Goal: Information Seeking & Learning: Learn about a topic

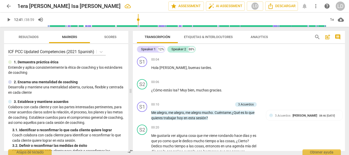
scroll to position [1091, 0]
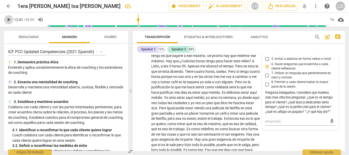
click at [12, 19] on span "play_arrow" at bounding box center [8, 20] width 9 height 6
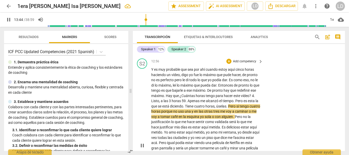
scroll to position [1065, 0]
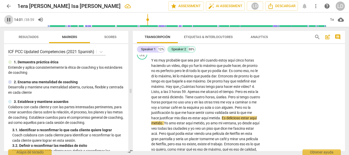
click at [6, 17] on span "pause" at bounding box center [9, 20] width 6 height 6
click at [7, 19] on span "play_arrow" at bounding box center [9, 20] width 6 height 6
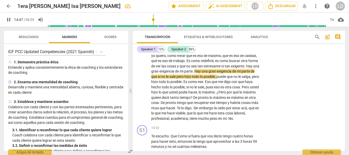
scroll to position [1167, 0]
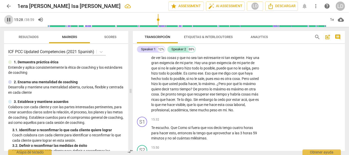
click at [9, 19] on span "pause" at bounding box center [9, 20] width 6 height 6
type input "928"
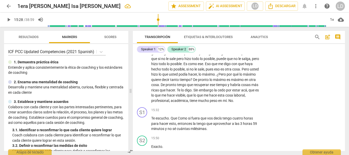
scroll to position [1193, 0]
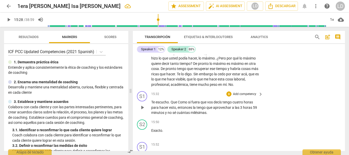
click at [244, 97] on p "Add competency" at bounding box center [244, 94] width 24 height 5
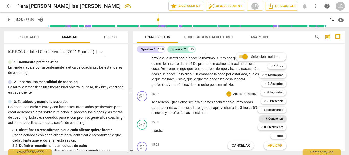
click at [278, 118] on b "7.Conciencia" at bounding box center [275, 118] width 18 height 6
click at [279, 146] on span "Aplicar" at bounding box center [275, 145] width 15 height 5
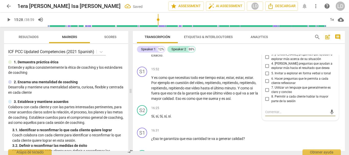
scroll to position [1237, 0]
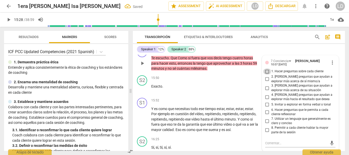
click at [267, 75] on input "1. Hacer preguntas sobre cada cliente" at bounding box center [267, 71] width 8 height 6
checkbox input "true"
click at [267, 82] on input "2. [PERSON_NAME] preguntas que ayudan a explorar más acerca de sí mismo/a" at bounding box center [267, 79] width 8 height 6
checkbox input "true"
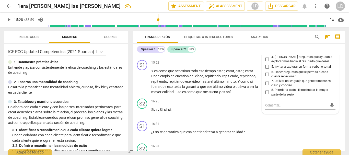
scroll to position [1288, 0]
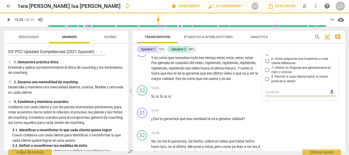
click at [287, 95] on textarea at bounding box center [296, 92] width 62 height 5
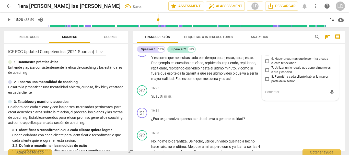
type textarea "¿"
type textarea "¿q"
type textarea "¿"
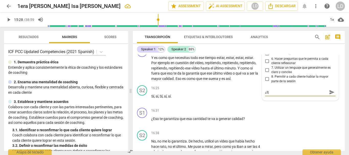
type textarea "¿"
type textarea "¿Q"
type textarea "¿Qu"
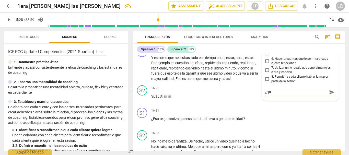
type textarea "¿Que"
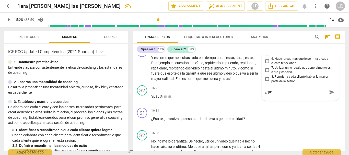
type textarea "¿Que"
type textarea "¿Qu"
type textarea "¿Qué"
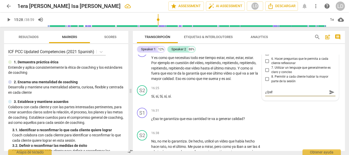
type textarea "¿Qué"
type textarea "¿Qué e"
type textarea "¿Qué es"
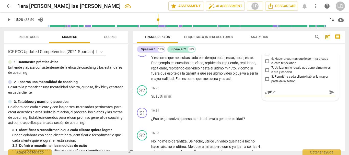
type textarea "¿Qué es"
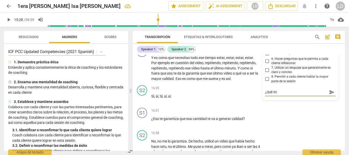
type textarea "¿Qué es"
type textarea "¿Qué es p"
type textarea "¿Qué es pa"
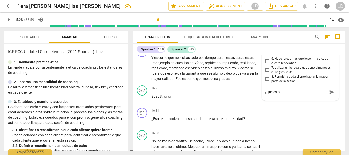
type textarea "¿Qué es pa"
type textarea "¿Qué es par"
type textarea "¿Qué es para"
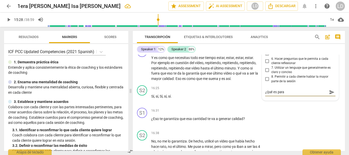
type textarea "¿Qué es para"
type textarea "¿Qué es para e"
type textarea "¿Qué es para el"
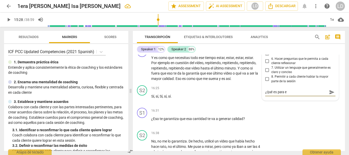
type textarea "¿Qué es para el"
type textarea "¿Qué es para el c"
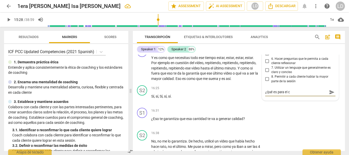
type textarea "¿Qué es para el cl"
type textarea "¿Qué es para el cli"
type textarea "¿Qué es para el clie"
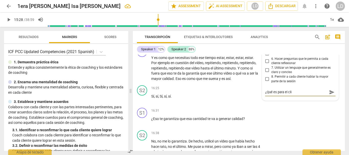
type textarea "¿Qué es para el clie"
type textarea "¿Qué es para el clien"
type textarea "¿Qué es para el client"
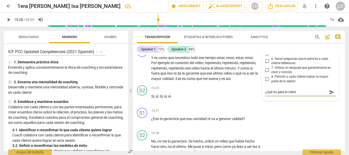
type textarea "¿Qué es para el cliente"
type textarea "¿Qué es para el cliente s"
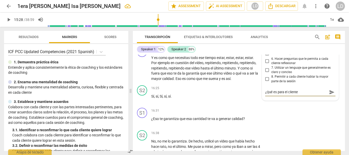
type textarea "¿Qué es para el cliente s"
type textarea "¿Qué es para el cliente se"
type textarea "¿Qué es para el cliente sen"
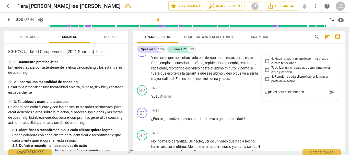
type textarea "¿Qué es para el cliente sent"
type textarea "¿Qué es para el cliente senti"
type textarea "¿Qué es para el cliente sentir"
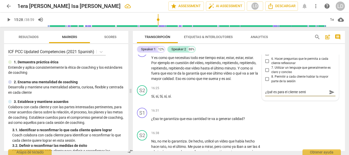
type textarea "¿Qué es para el cliente sentir"
type textarea "¿Qué es para el cliente sentirs"
type textarea "¿Qué es para el cliente sentirse"
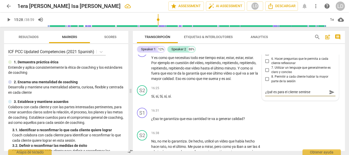
type textarea "¿Qué es para el cliente sentirse"
type textarea "¿Qué es para el cliente sentirse v"
type textarea "¿Qué es para el cliente sentirse va"
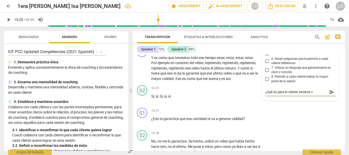
type textarea "¿Qué es para el cliente sentirse va"
type textarea "¿Qué es para el cliente sentirse val"
type textarea "¿Qué es para el cliente sentirse vali"
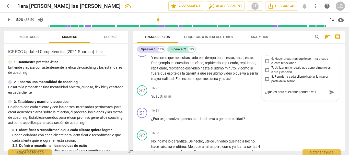
type textarea "¿Qué es para el cliente sentirse valid"
type textarea "¿Qué es para el cliente sentirse valida"
type textarea "¿Qué es para el cliente sentirse validad"
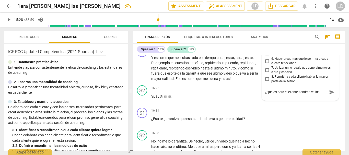
type textarea "¿Qué es para el cliente sentirse validad"
type textarea "¿Qué es para el cliente sentirse validada"
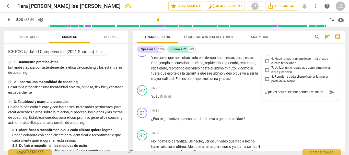
type textarea "¿Qué es para el cliente sentirse validada p"
type textarea "¿Qué es para el cliente sentirse validada pa"
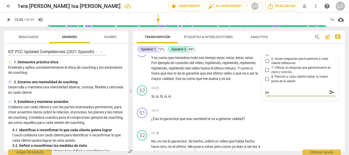
type textarea "¿Qué es para el cliente sentirse validada par"
type textarea "¿Qué es para el cliente sentirse validada para"
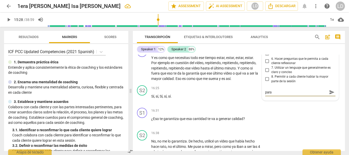
type textarea "¿Qué es para el cliente sentirse validada para"
type textarea "¿Qué es para el cliente sentirse validada para j"
type textarea "¿Qué es para el cliente sentirse validada para ju"
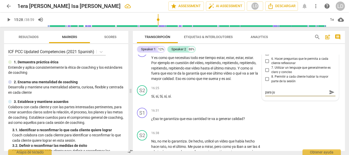
type textarea "¿Qué es para el cliente sentirse validada para jus"
type textarea "¿Qué es para el cliente sentirse validada para just"
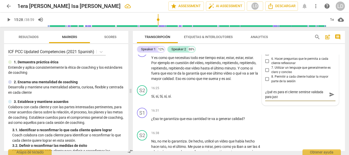
type textarea "¿Qué es para el cliente sentirse validada para justi"
type textarea "¿Qué es para el cliente sentirse validada para justif"
type textarea "¿Qué es para el cliente sentirse validada para justifi"
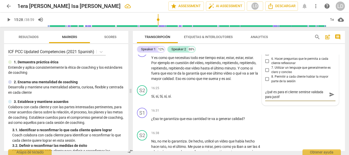
type textarea "¿Qué es para el cliente sentirse validada para justifi"
type textarea "¿Qué es para el cliente sentirse validada para justific"
type textarea "¿Qué es para el cliente sentirse validada para justifica"
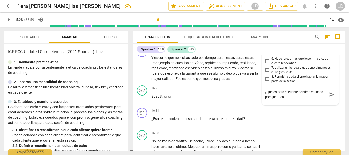
type textarea "¿Qué es para el cliente sentirse validada para justificar"
type textarea "¿Qué es para el cliente sentirse validada para justificar s"
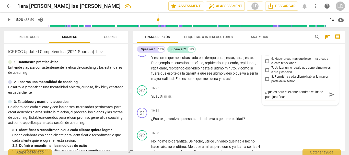
type textarea "¿Qué es para el cliente sentirse validada para justificar s"
type textarea "¿Qué es para el cliente sentirse validada para justificar su"
type textarea "¿Qué es para el cliente sentirse validada para justificar sus"
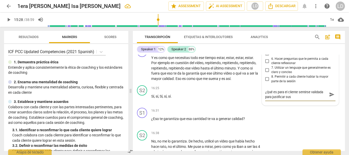
type textarea "¿Qué es para el cliente sentirse validada para justificar sus"
type textarea "¿Qué es para el cliente sentirse validada para justificar sus d"
type textarea "¿Qué es para el cliente sentirse validada para justificar sus di"
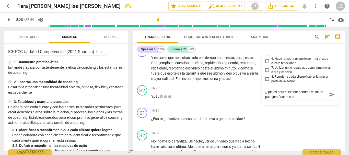
type textarea "¿Qué es para el cliente sentirse validada para justificar sus di"
type textarea "¿Qué es para el cliente sentirse validada para justificar sus diá"
type textarea "¿Qué es para el cliente sentirse validada para justificar sus diás"
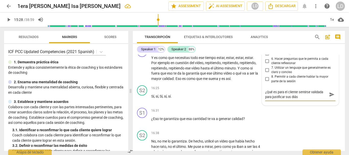
type textarea "¿Qué es para el cliente sentirse validada para justificar sus diá"
type textarea "¿Qué es para el cliente sentirse validada para justificar sus di"
type textarea "¿Qué es para el cliente sentirse validada para justificar sus d"
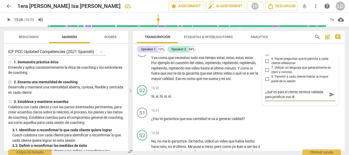
type textarea "¿Qué es para el cliente sentirse validada para justificar sus d"
type textarea "¿Qué es para el cliente sentirse validada para justificar sus dí"
type textarea "¿Qué es para el cliente sentirse validada para justificar sus día"
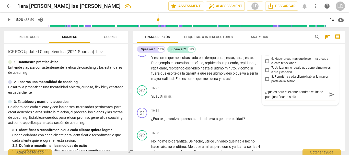
type textarea "¿Qué es para el cliente sentirse validada para justificar sus días"
type textarea "¿Qué es para el cliente sentirse validada para justificar sus días?"
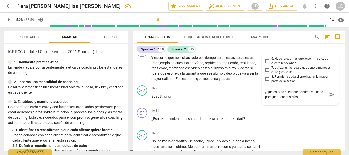
type textarea "¿Qué es para el cliente sentirse validada para justificar sus días?"
type textarea "¿Qué es para el cliente sentirse validada para justificar sus días? ¿"
type textarea "¿Qué es para el cliente sentirse validada para justificar sus días? ¿Q"
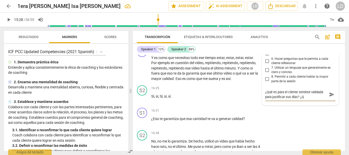
type textarea "¿Qué es para el cliente sentirse validada para justificar sus días? ¿Qu"
type textarea "¿Qué es para el cliente sentirse validada para justificar sus días? ¿Que"
type textarea "¿Qué es para el cliente sentirse validada para justificar sus días? ¿Qu"
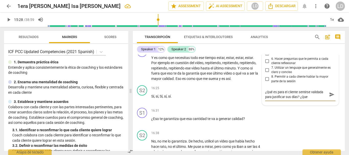
type textarea "¿Qué es para el cliente sentirse validada para justificar sus días? ¿Qu"
type textarea "¿Qué es para el cliente sentirse validada para justificar sus días? ¿Qué"
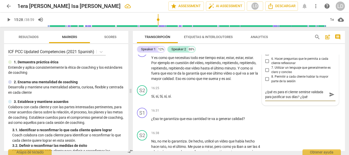
type textarea "¿Qué es para el cliente sentirse validada para justificar sus días? ¿Qué e"
type textarea "¿Qué es para el cliente sentirse validada para justificar sus días? ¿Qué es"
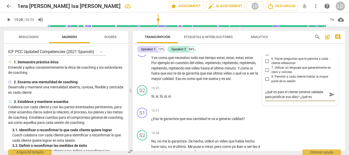
type textarea "¿Qué es para el cliente sentirse validada para justificar sus días? ¿Qué es"
type textarea "¿Qué es para el cliente sentirse validada para justificar sus días? ¿Qué es s"
type textarea "¿Qué es para el cliente sentirse validada para justificar sus días? ¿Qué es se"
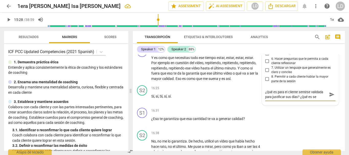
type textarea "¿Qué es para el cliente sentirse validada para justificar sus días? ¿Qué es sen"
type textarea "¿Qué es para el cliente sentirse validada para justificar sus días? ¿Qué es sent"
type textarea "¿Qué es para el cliente sentirse validada para justificar sus días? ¿Qué es sen…"
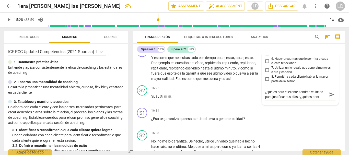
type textarea "¿Qué es para el cliente sentirse validada para justificar sus días? ¿Qué es sen…"
click at [329, 100] on span "send" at bounding box center [332, 97] width 6 height 6
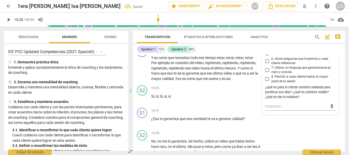
click at [6, 19] on span "play_arrow" at bounding box center [9, 20] width 6 height 6
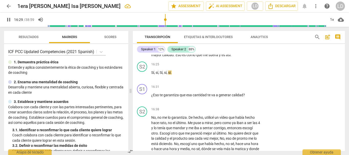
scroll to position [1314, 0]
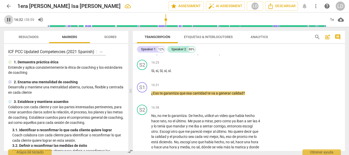
click at [10, 19] on span "pause" at bounding box center [9, 20] width 6 height 6
click at [243, 88] on p "Add competency" at bounding box center [244, 85] width 24 height 5
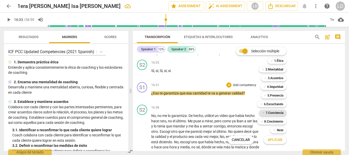
click at [278, 113] on b "7.Conciencia" at bounding box center [275, 113] width 18 height 6
click at [279, 140] on span "Aplicar" at bounding box center [275, 139] width 15 height 5
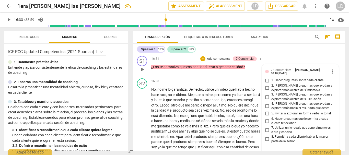
scroll to position [1349, 0]
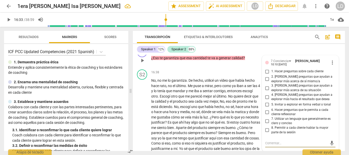
click at [267, 115] on input "6. Hacer preguntas que le permita a cada cliente reflexionar" at bounding box center [267, 112] width 8 height 6
click at [265, 82] on input "2. [PERSON_NAME] preguntas que ayudan a explorar más acerca de sí mismo/a" at bounding box center [267, 79] width 8 height 6
click at [333, 53] on div "Speaker 1 12% Speaker 2 88%" at bounding box center [239, 49] width 204 height 9
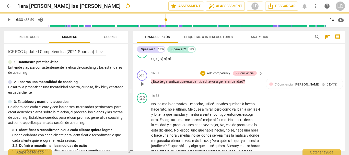
scroll to position [1272, 0]
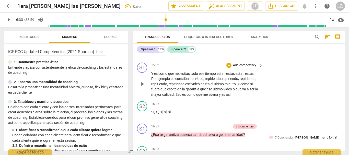
click at [244, 68] on p "Add competency" at bounding box center [244, 65] width 24 height 5
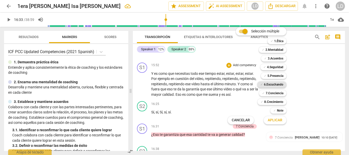
click at [279, 85] on b "6.Escuchando" at bounding box center [273, 84] width 19 height 6
click at [277, 94] on b "7.Conciencia" at bounding box center [275, 93] width 18 height 6
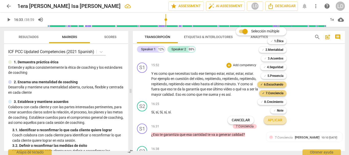
click at [279, 120] on span "Aplicar" at bounding box center [275, 120] width 15 height 5
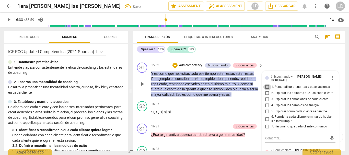
click at [266, 90] on input "1. Personalizar preguntas y observaciones" at bounding box center [267, 87] width 8 height 6
click at [266, 96] on input "2. Explorar las palabras que usa cada cliente" at bounding box center [267, 93] width 8 height 6
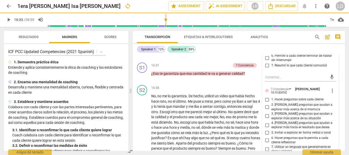
scroll to position [1349, 0]
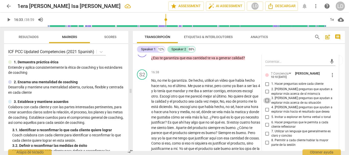
drag, startPoint x: 266, startPoint y: 111, endPoint x: 302, endPoint y: 92, distance: 40.8
click at [266, 104] on input "3. [PERSON_NAME] preguntas que ayudan a explorar más acerca de su situación" at bounding box center [267, 101] width 8 height 6
click at [340, 54] on div "Speaker 1 12% Speaker 2 88% S1 play_arrow pause 00:04 + Add competency keyboard…" at bounding box center [239, 97] width 212 height 107
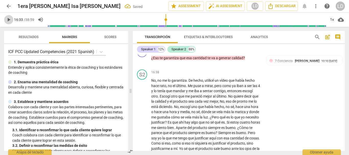
click at [9, 18] on span "play_arrow" at bounding box center [9, 20] width 6 height 6
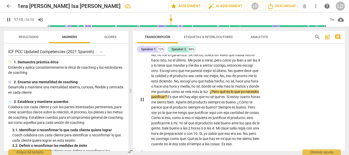
scroll to position [1400, 0]
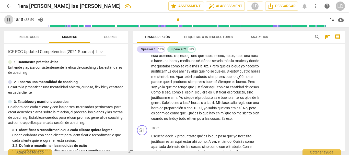
drag, startPoint x: 5, startPoint y: 19, endPoint x: 12, endPoint y: 17, distance: 7.3
click at [5, 18] on span "pause" at bounding box center [8, 20] width 9 height 6
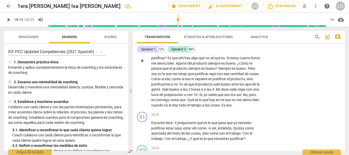
scroll to position [1426, 0]
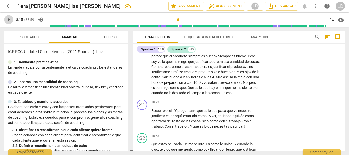
click at [8, 21] on span "play_arrow" at bounding box center [9, 20] width 6 height 6
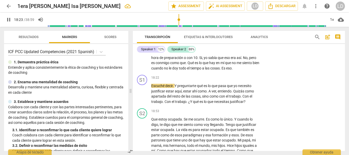
scroll to position [1451, 0]
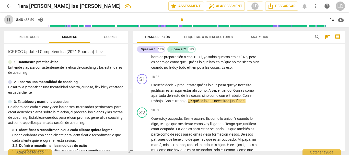
click at [9, 17] on span "pause" at bounding box center [9, 20] width 6 height 6
click at [247, 79] on p "Add competency" at bounding box center [244, 77] width 24 height 5
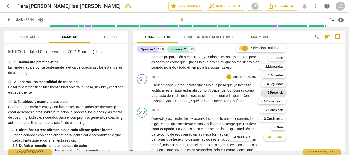
click at [278, 93] on b "5.Presencia" at bounding box center [275, 93] width 16 height 6
click at [278, 100] on b "6.Escuchando" at bounding box center [273, 101] width 19 height 6
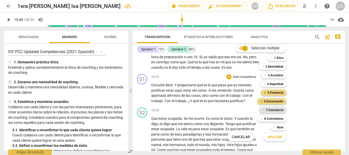
click at [278, 111] on b "7.Conciencia" at bounding box center [275, 110] width 18 height 6
click at [278, 138] on span "Aplicar" at bounding box center [275, 137] width 15 height 5
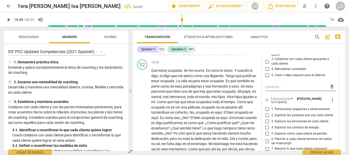
scroll to position [1479, 0]
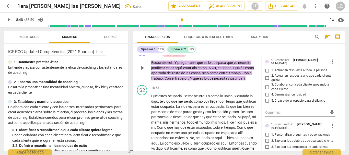
click at [271, 73] on span "1. Actuar en respuesta a toda la persona" at bounding box center [299, 70] width 56 height 5
click at [270, 74] on input "1. Actuar en respuesta a toda la persona" at bounding box center [267, 70] width 8 height 6
click at [267, 81] on input "2. Actuar en respuesta a lo que cada cliente quiere" at bounding box center [267, 78] width 8 height 6
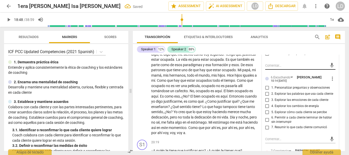
scroll to position [1530, 0]
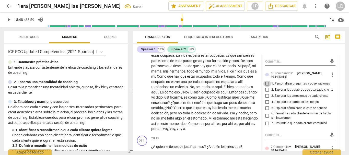
click at [266, 87] on input "1. Personalizar preguntas y observaciones" at bounding box center [267, 84] width 8 height 6
click at [266, 93] on input "2. Explorar las palabras que usa cada cliente" at bounding box center [267, 90] width 8 height 6
click at [266, 119] on input "6. Permitir a cada cliente terminar de hablar sin interrumpir" at bounding box center [267, 116] width 8 height 6
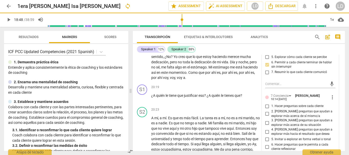
scroll to position [1607, 0]
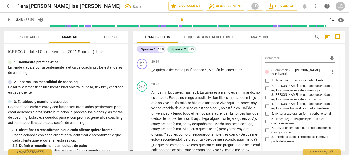
click at [266, 84] on input "1. Hacer preguntas sobre cada cliente" at bounding box center [267, 81] width 8 height 6
click at [266, 91] on input "2. [PERSON_NAME] preguntas que ayudan a explorar más acerca de sí mismo/a" at bounding box center [267, 88] width 8 height 6
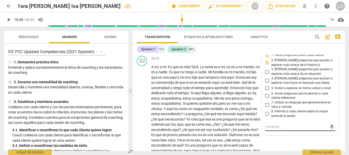
click at [278, 129] on textarea at bounding box center [296, 126] width 62 height 5
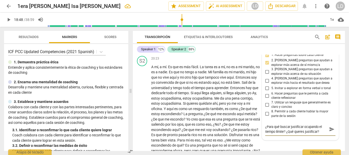
click at [265, 134] on textarea "¿Para qué buscar justificar ocupando el tiempo límite? ¿Qué queres justificar?" at bounding box center [296, 129] width 62 height 10
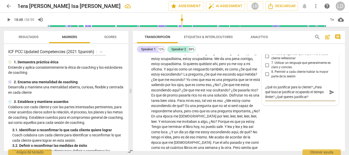
scroll to position [1684, 0]
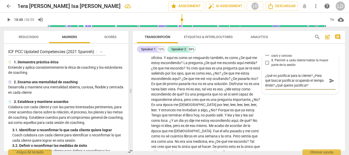
drag, startPoint x: 286, startPoint y: 102, endPoint x: 316, endPoint y: 102, distance: 30.4
click at [316, 88] on textarea "¿Qué es justificar para la cliente? ¿Para qué buscar justificar ocupando el tie…" at bounding box center [296, 80] width 62 height 15
click at [330, 84] on span "send" at bounding box center [332, 81] width 6 height 6
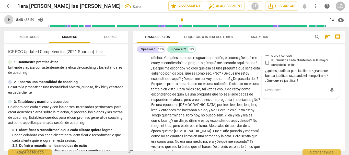
click at [6, 19] on span "play_arrow" at bounding box center [9, 20] width 6 height 6
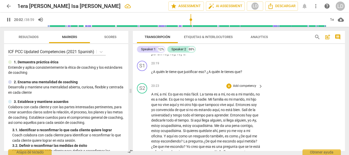
scroll to position [1602, 0]
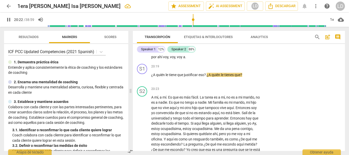
click at [9, 18] on span "pause" at bounding box center [9, 20] width 6 height 6
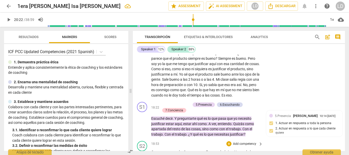
scroll to position [1474, 0]
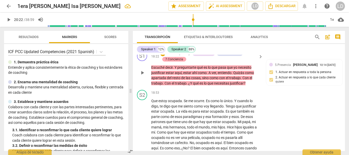
click at [176, 62] on div "7.Conciencia" at bounding box center [174, 59] width 18 height 5
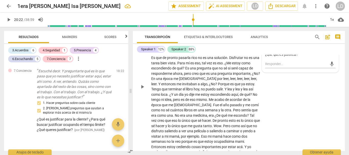
scroll to position [1679, 0]
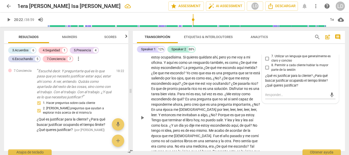
click at [305, 125] on div "S2 play_arrow pause 20:23 + Add competency keyboard_arrow_right A mí , a mí . E…" at bounding box center [239, 114] width 212 height 212
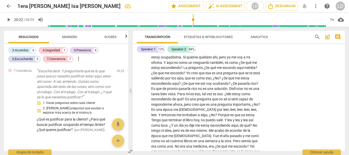
click at [8, 19] on span "play_arrow" at bounding box center [9, 20] width 6 height 6
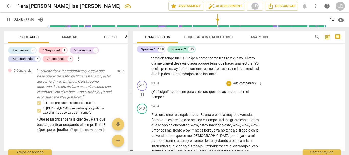
scroll to position [1832, 0]
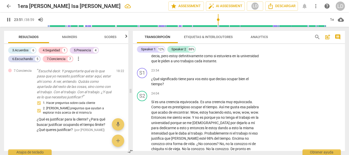
click at [8, 18] on span "pause" at bounding box center [9, 20] width 6 height 6
